Goal: Information Seeking & Learning: Learn about a topic

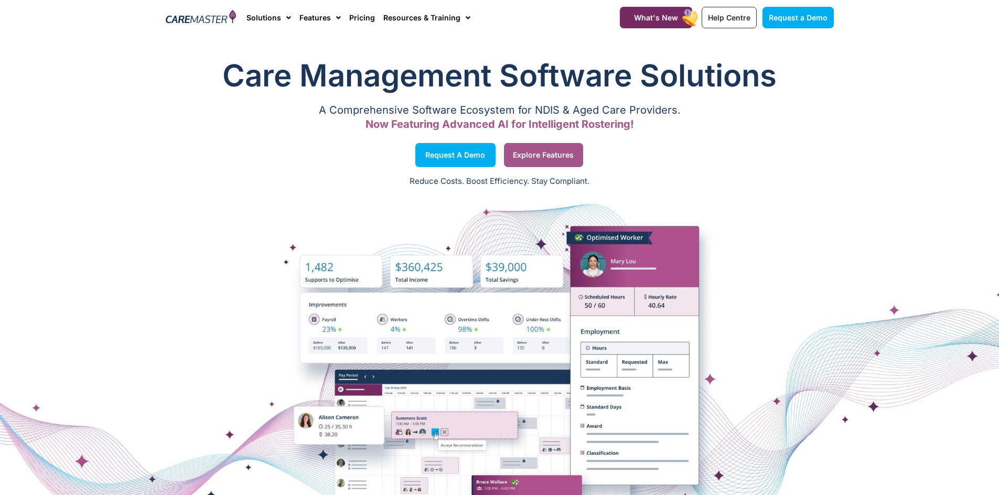
click at [562, 150] on link "Explore Features" at bounding box center [543, 155] width 79 height 24
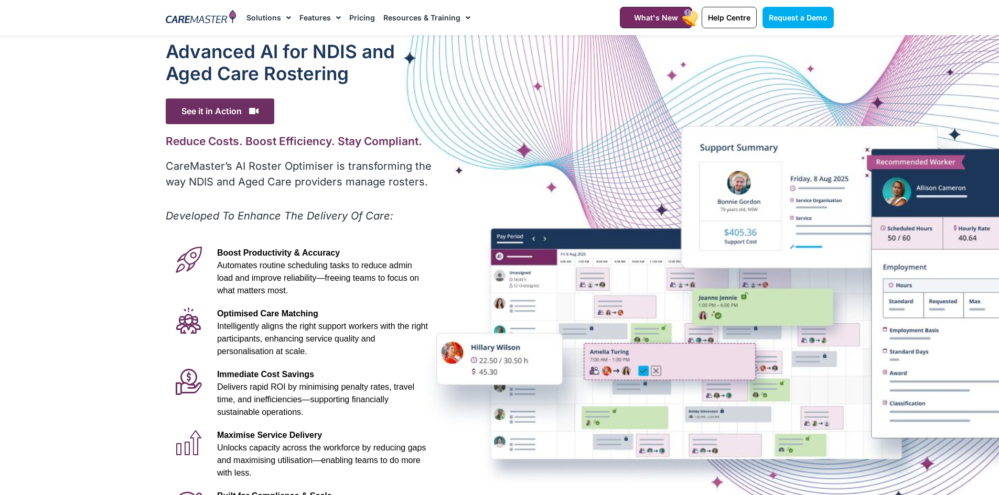
click at [274, 19] on link "Solutions" at bounding box center [268, 17] width 45 height 35
click at [273, 15] on link "Solutions" at bounding box center [268, 17] width 45 height 35
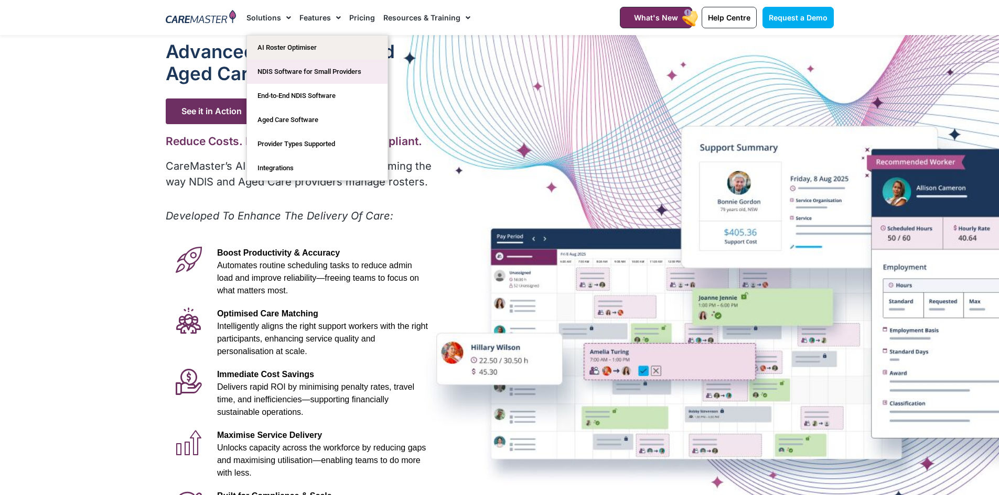
click at [290, 72] on link "NDIS Software for Small Providers" at bounding box center [317, 72] width 141 height 24
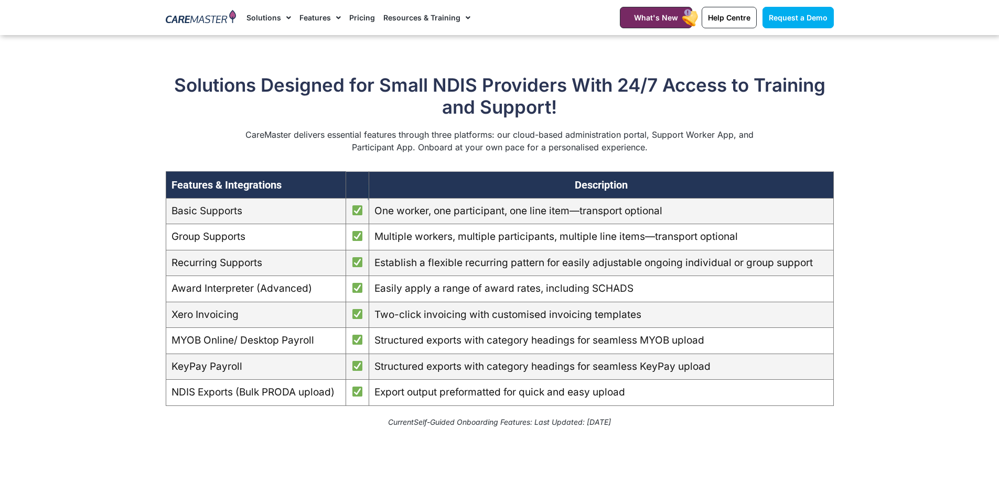
scroll to position [891, 0]
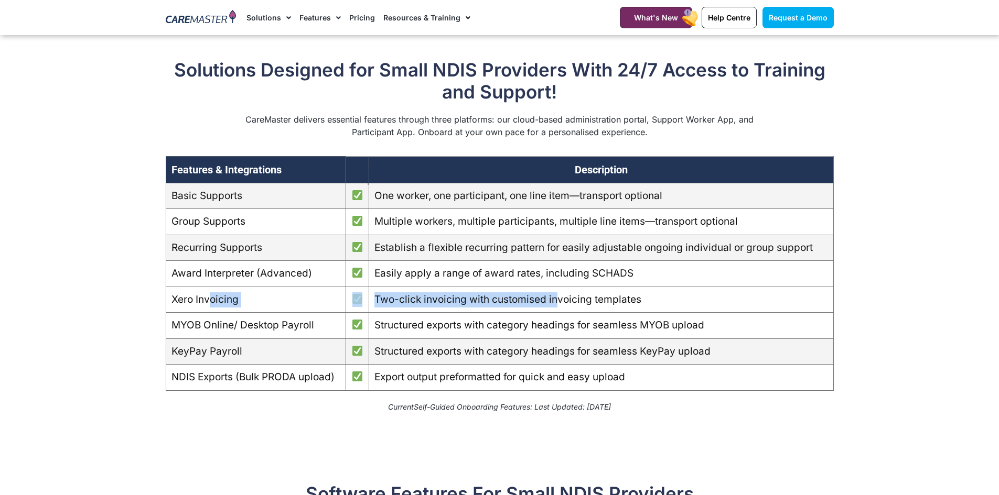
drag, startPoint x: 210, startPoint y: 314, endPoint x: 568, endPoint y: 310, distance: 357.6
click at [560, 310] on tr "Xero Invoicing Two-click invoicing with customised invoicing templates" at bounding box center [499, 300] width 667 height 26
click at [574, 310] on td "Two-click invoicing with customised invoicing templates" at bounding box center [601, 300] width 464 height 26
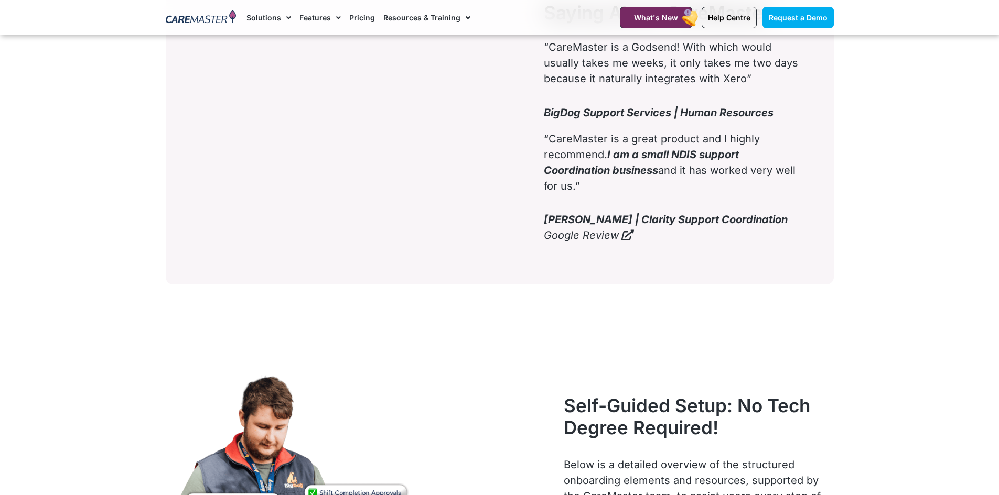
scroll to position [3408, 0]
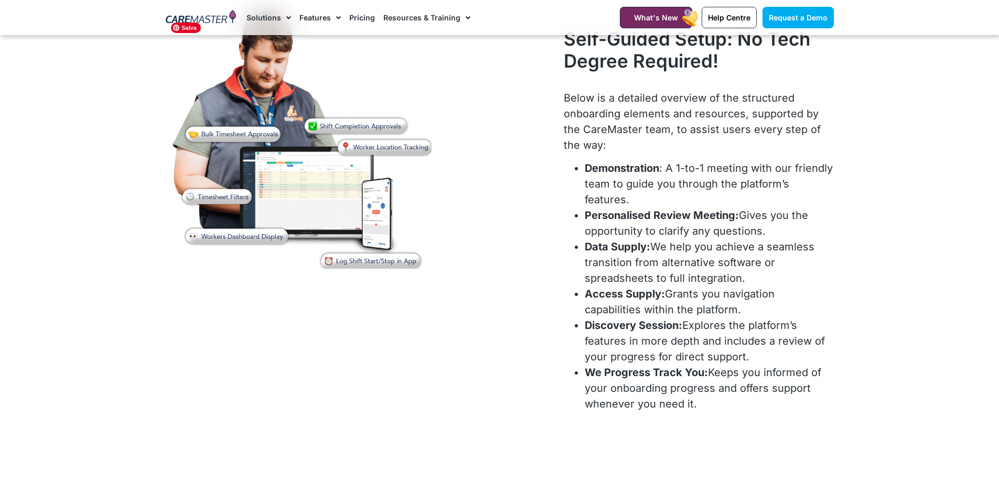
click at [645, 319] on li "Discovery Session: Explores the platform’s features in more depth and includes …" at bounding box center [709, 341] width 248 height 47
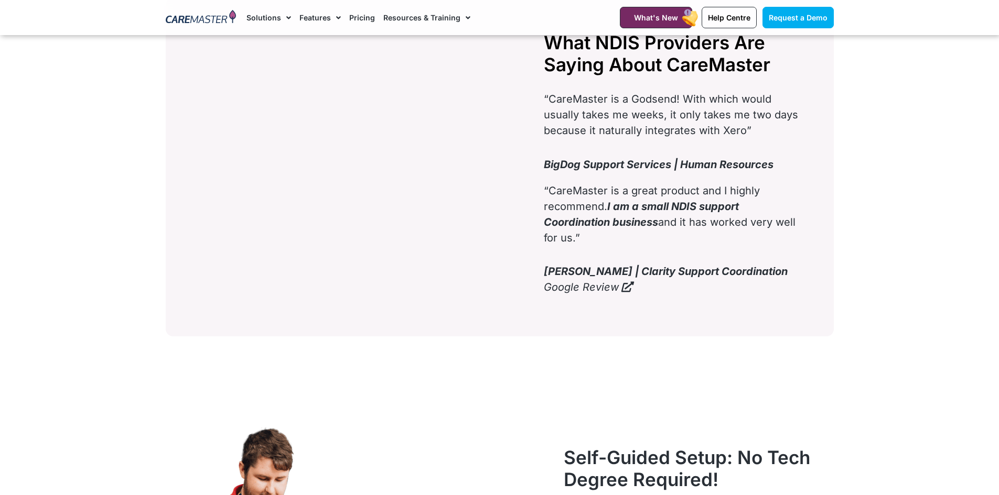
scroll to position [2988, 0]
click at [213, 27] on div at bounding box center [200, 17] width 81 height 35
click at [213, 19] on img at bounding box center [201, 18] width 71 height 16
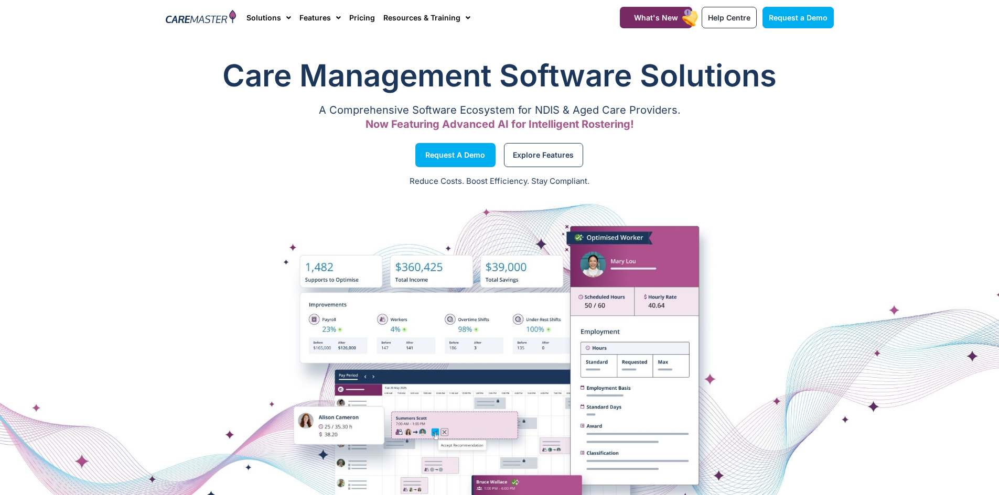
click at [251, 258] on div at bounding box center [499, 378] width 999 height 262
click at [667, 149] on div "Explore Features" at bounding box center [669, 155] width 339 height 40
